Goal: Consume media (video, audio)

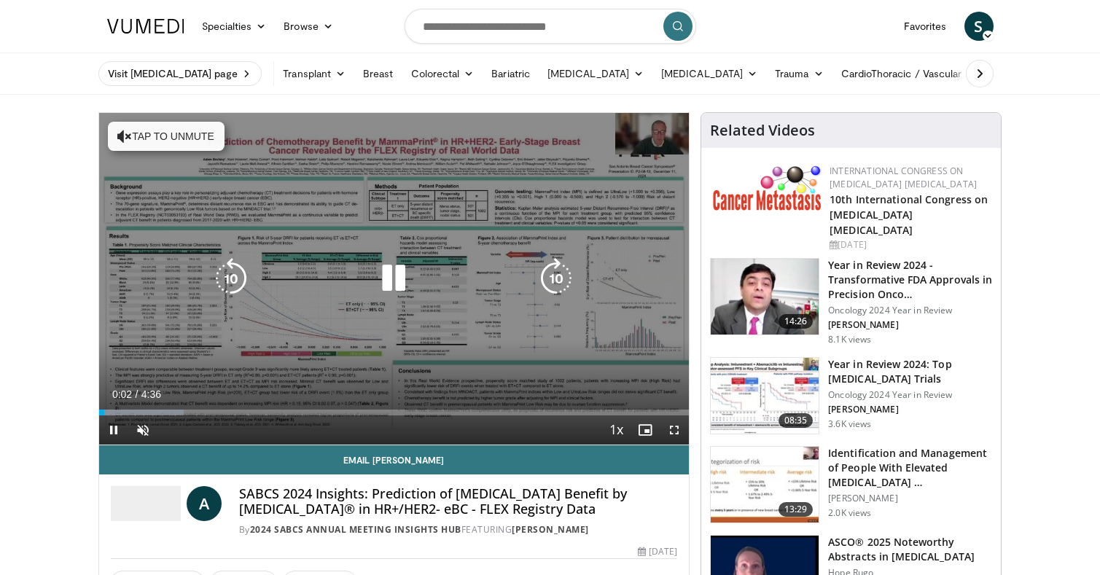
click at [388, 277] on icon "Video Player" at bounding box center [393, 278] width 41 height 41
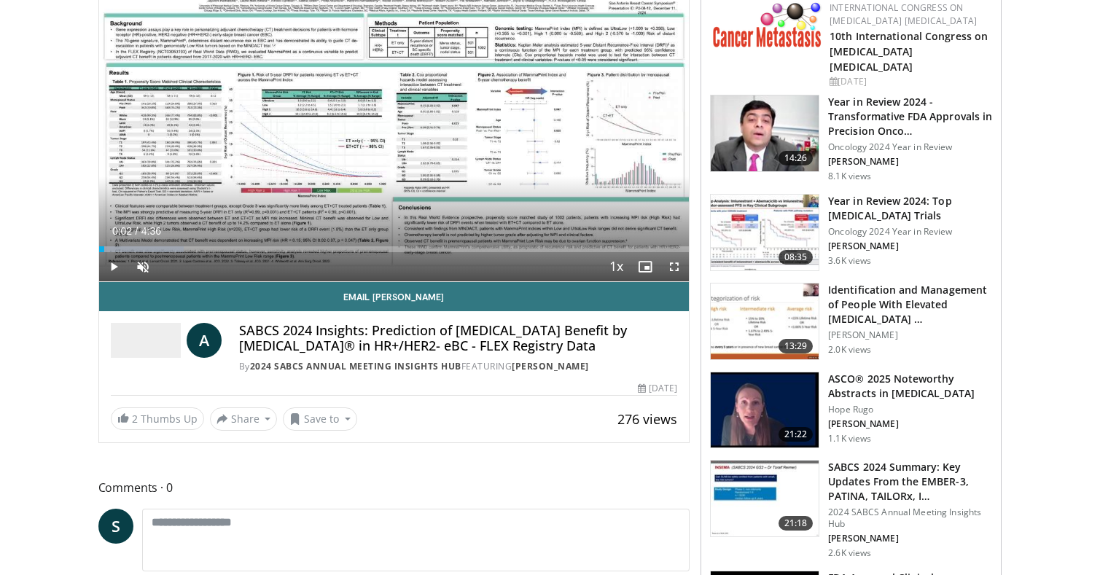
scroll to position [179, 0]
